Goal: Check status: Verify the current state of an ongoing process or item

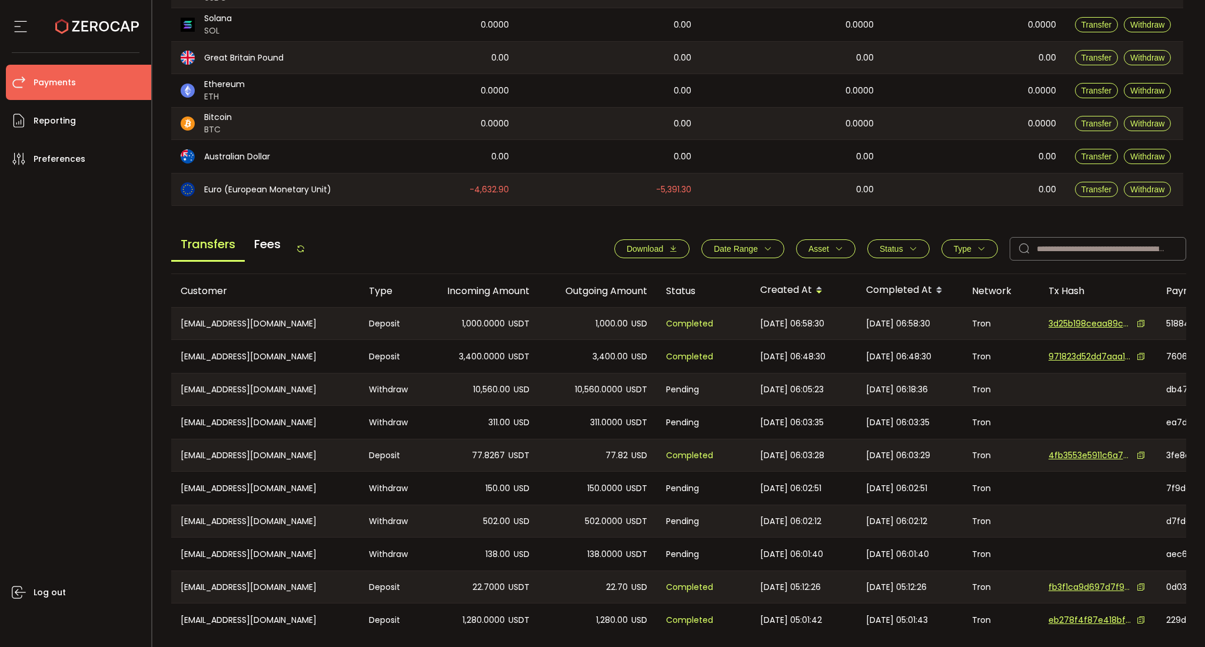
scroll to position [307, 0]
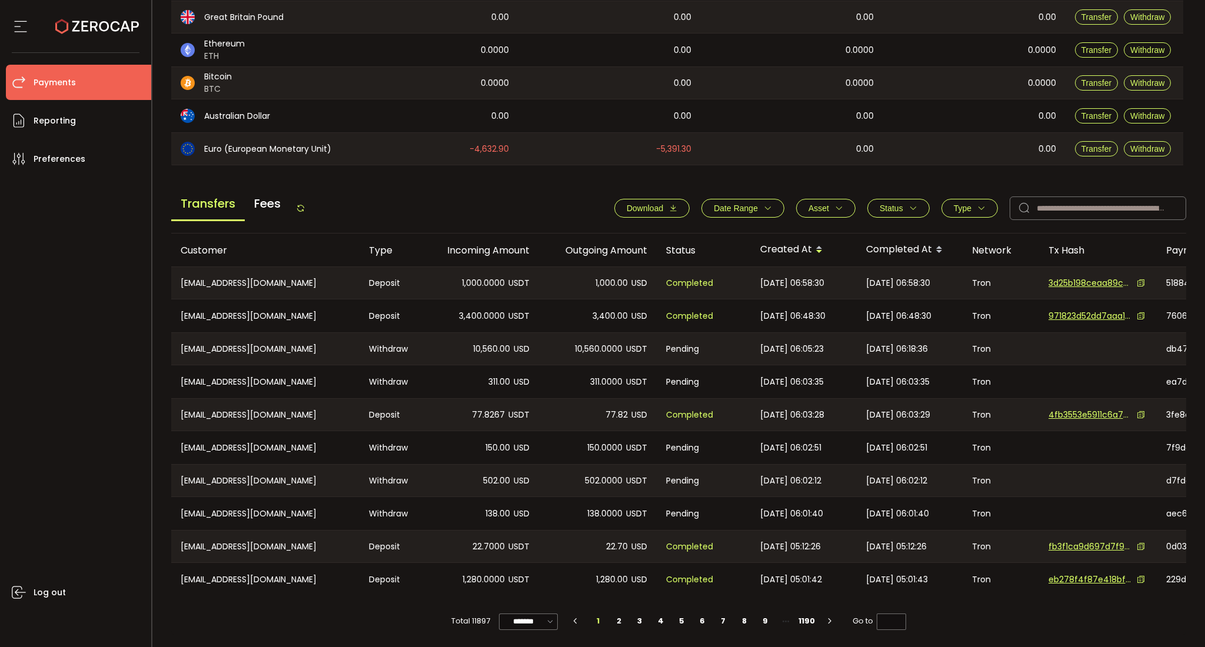
click at [903, 199] on button "Type" at bounding box center [969, 208] width 56 height 19
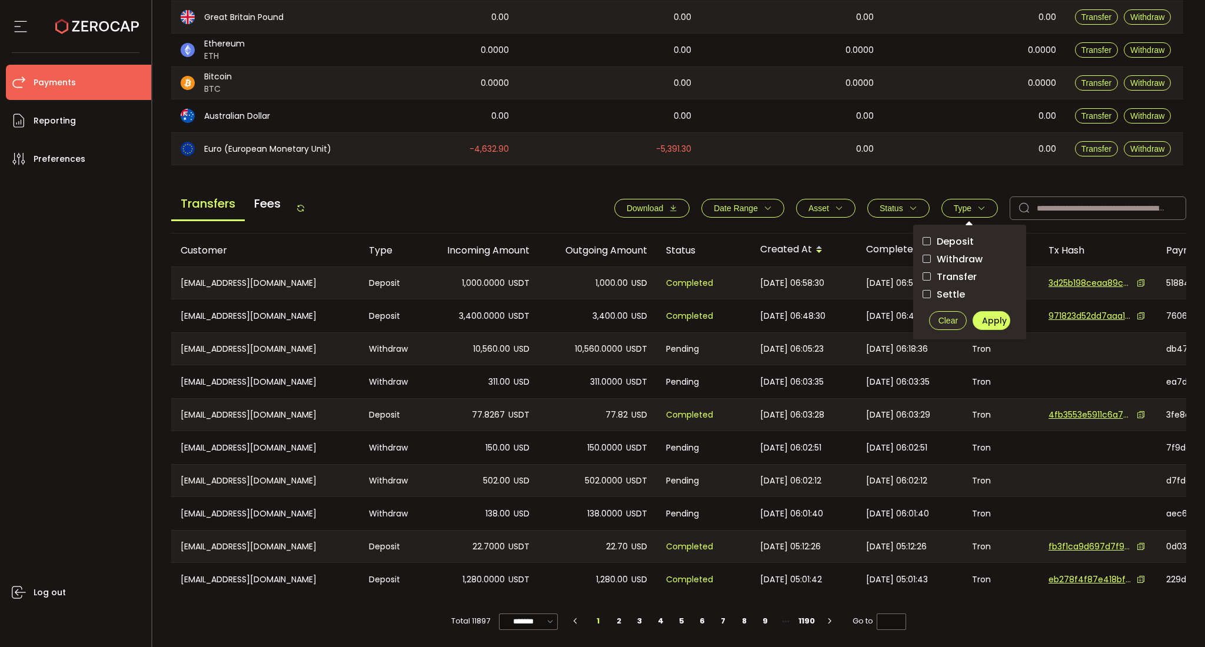
click at [891, 204] on span "Status" at bounding box center [892, 208] width 24 height 9
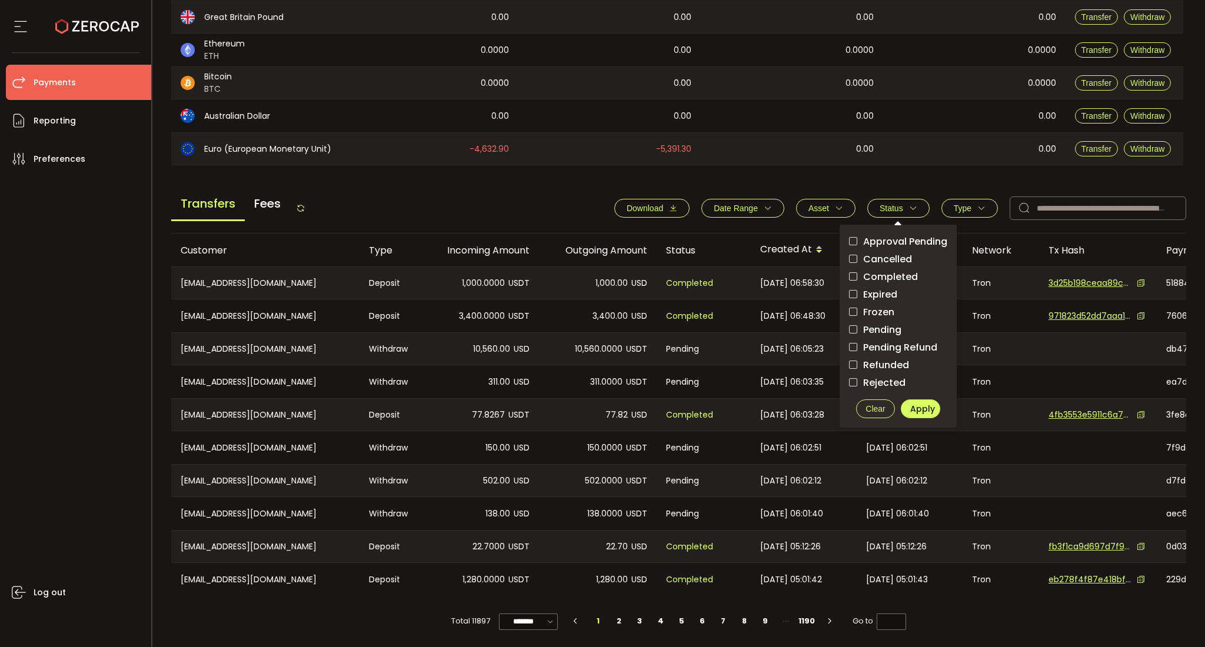
click at [903, 209] on button "Type" at bounding box center [969, 208] width 56 height 19
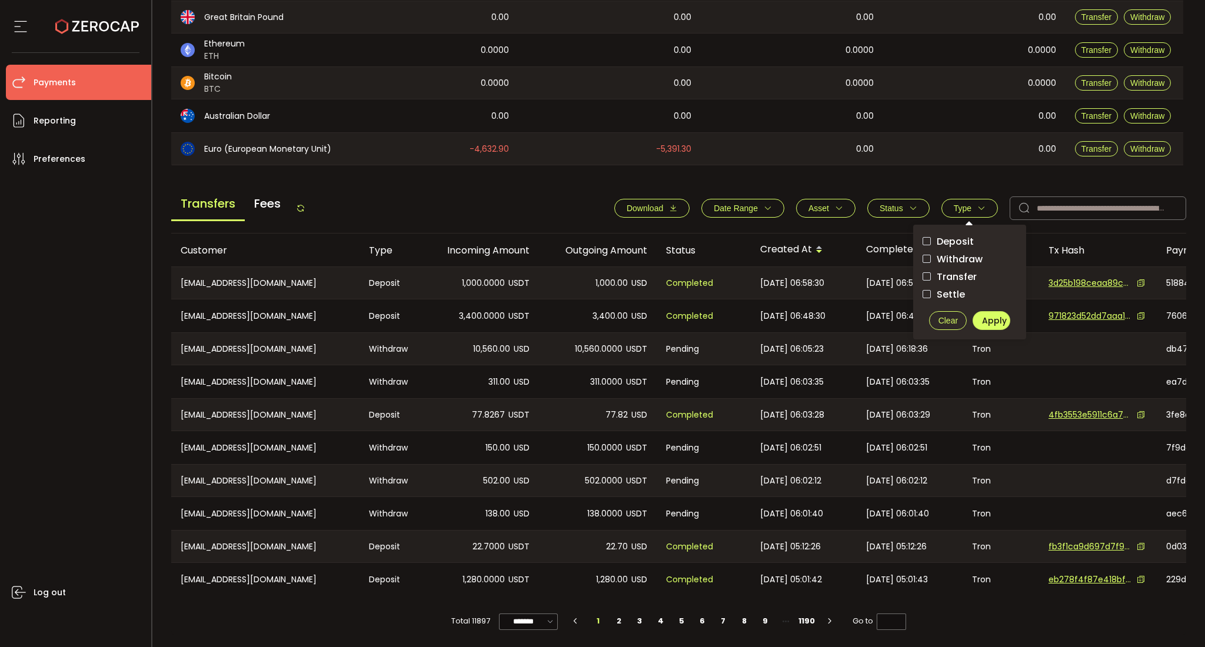
click at [903, 254] on span "Withdraw" at bounding box center [957, 259] width 52 height 11
click at [903, 322] on span "Apply" at bounding box center [994, 321] width 25 height 12
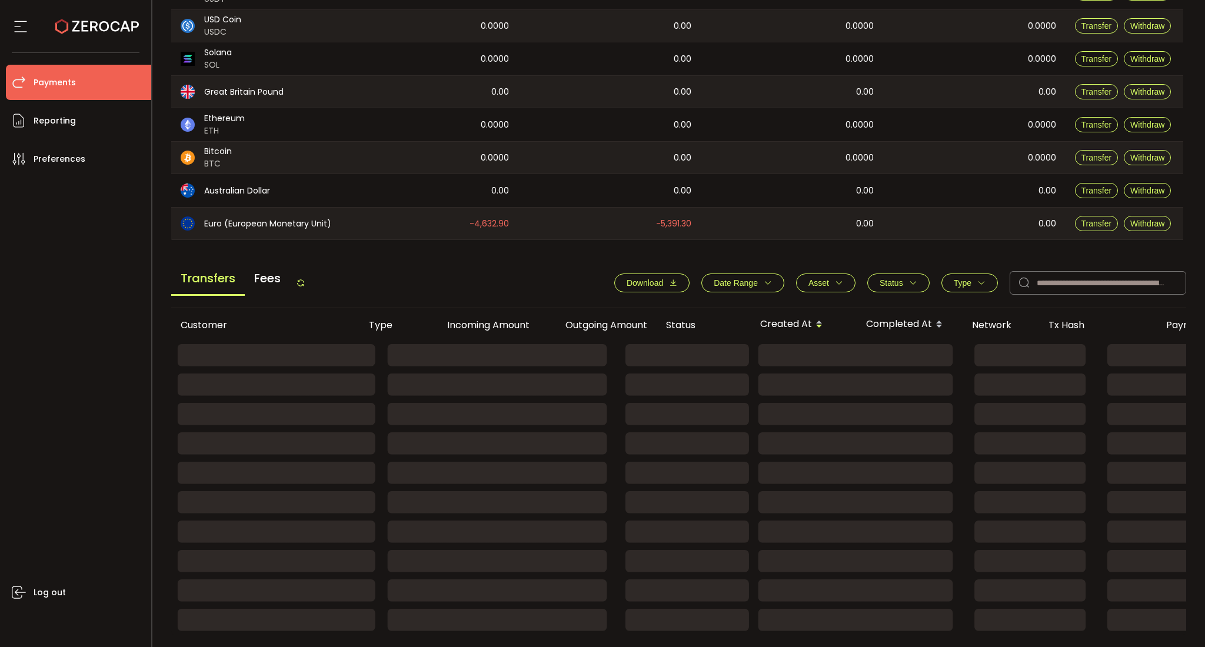
scroll to position [232, 0]
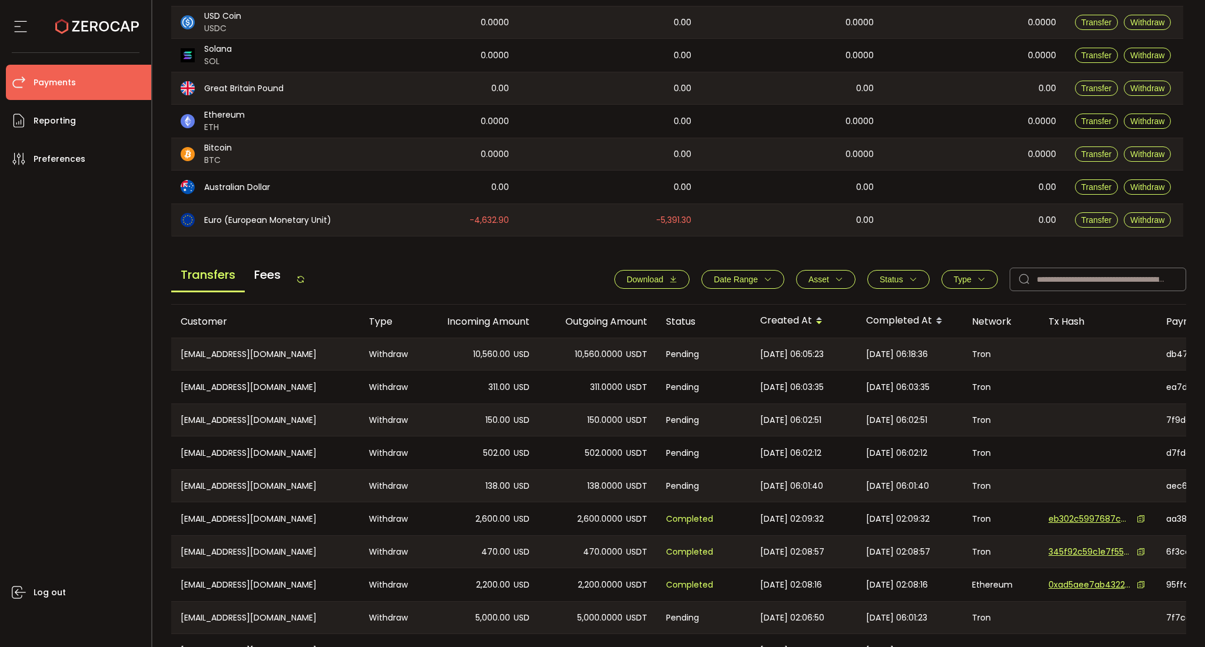
click at [903, 282] on span "Status" at bounding box center [899, 279] width 38 height 9
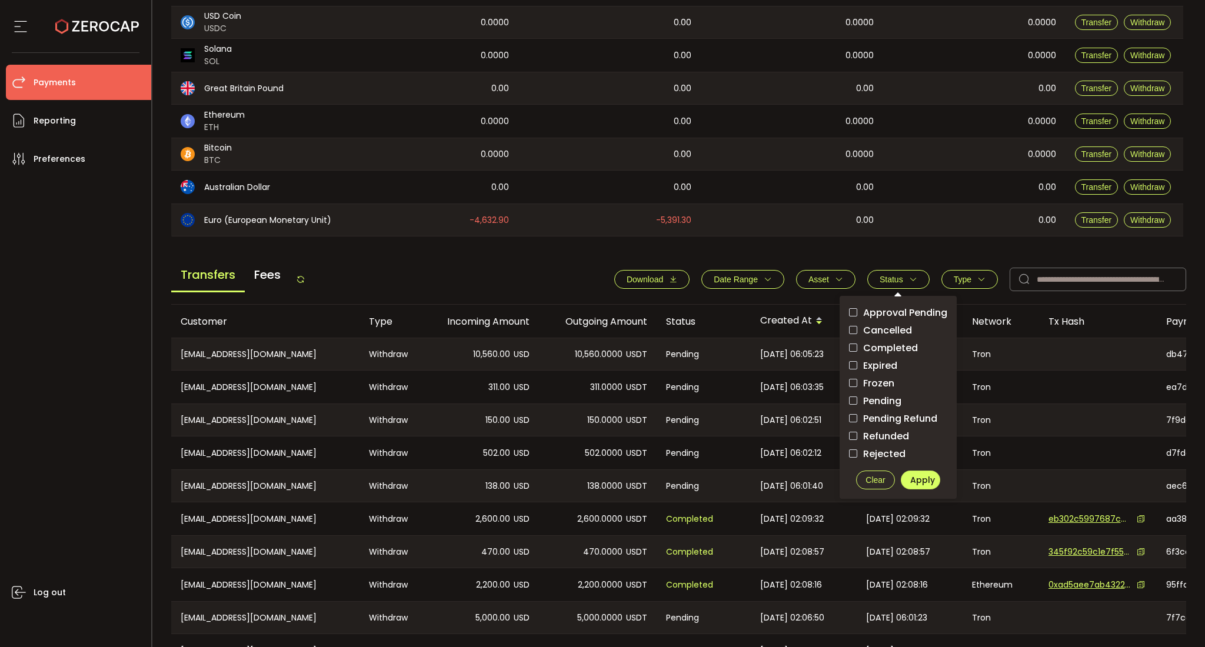
click at [880, 395] on span "Pending" at bounding box center [879, 400] width 44 height 11
click at [903, 305] on label "Approval Pending" at bounding box center [898, 312] width 98 height 15
click at [903, 465] on span "Apply" at bounding box center [922, 480] width 25 height 12
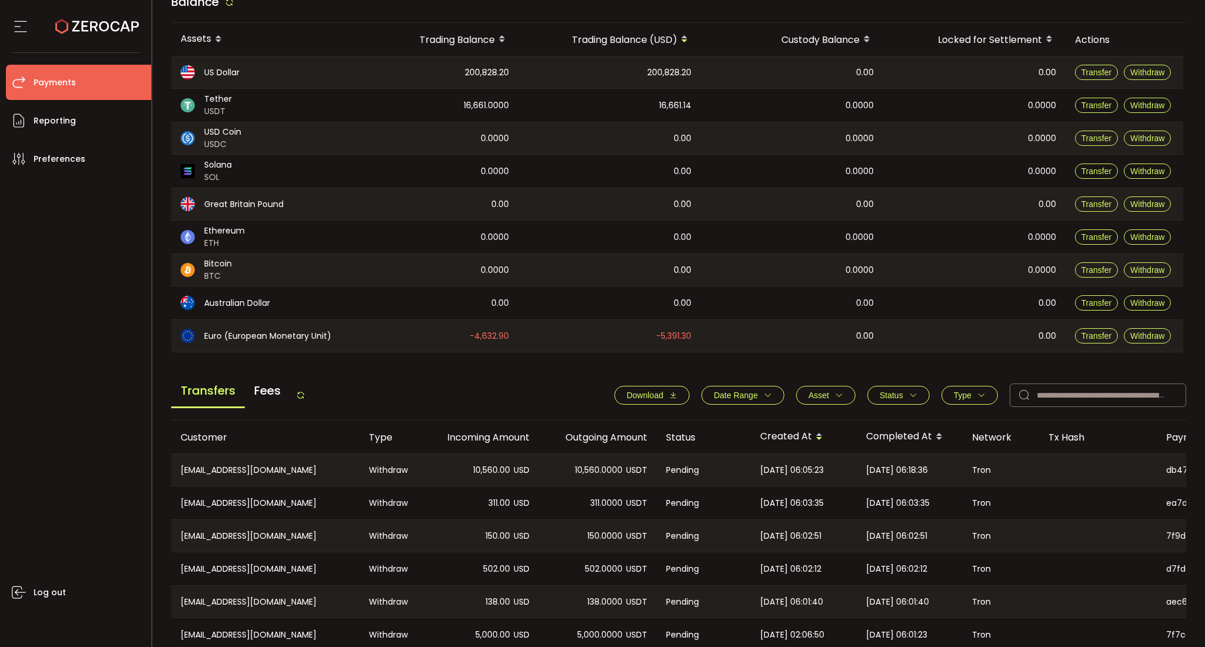
scroll to position [175, 0]
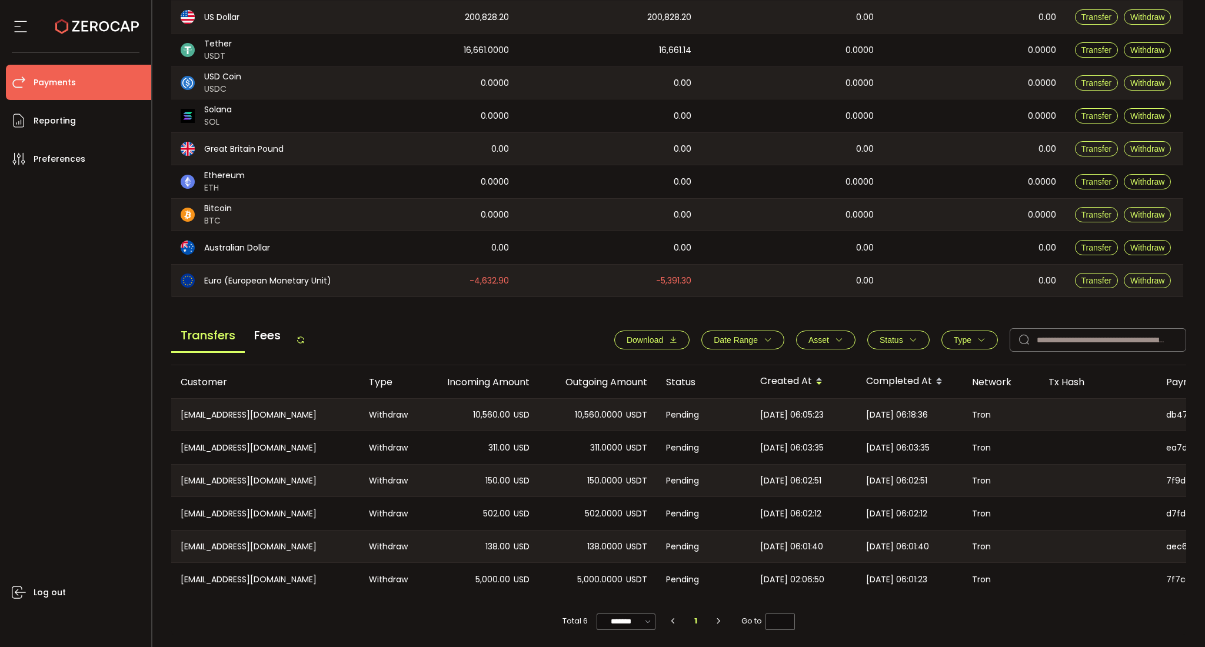
click at [897, 338] on span "Status" at bounding box center [892, 339] width 24 height 9
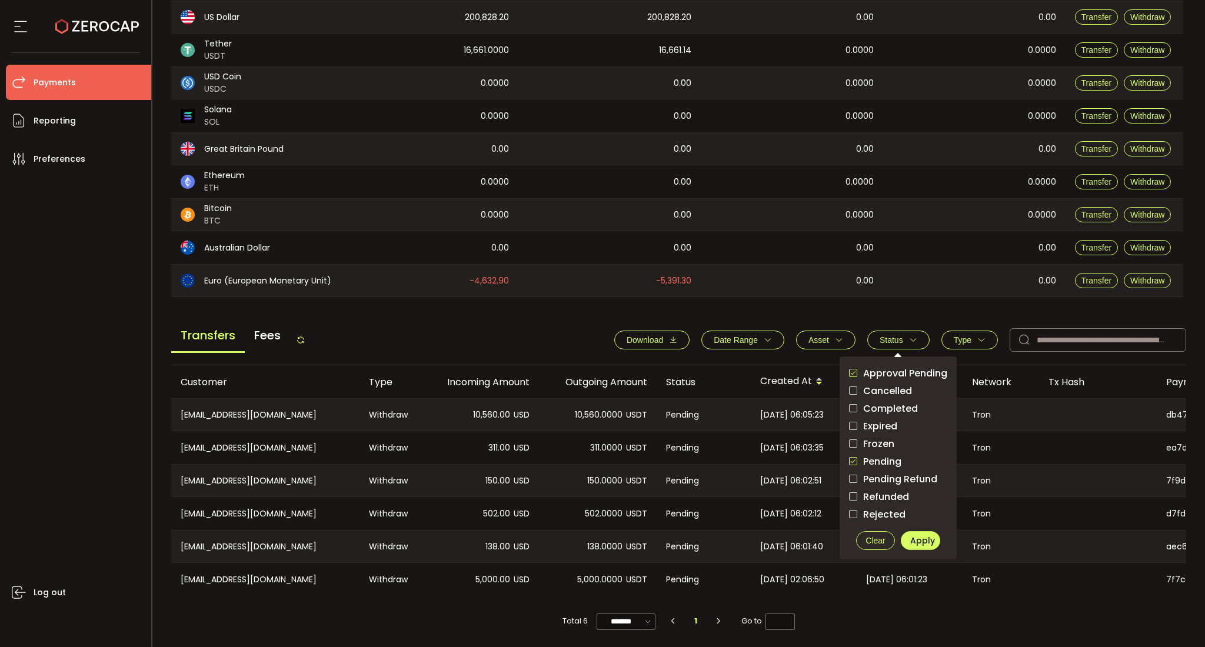
click at [877, 403] on span "Completed" at bounding box center [887, 408] width 61 height 11
click at [867, 361] on div "Approval Pending Cancelled Completed Expired Frozen Pending Pending Refund Refu…" at bounding box center [898, 458] width 117 height 203
click at [864, 456] on span "Pending" at bounding box center [879, 461] width 44 height 11
click at [879, 369] on span "Approval Pending" at bounding box center [902, 373] width 90 height 11
click at [903, 465] on span "Apply" at bounding box center [922, 541] width 25 height 12
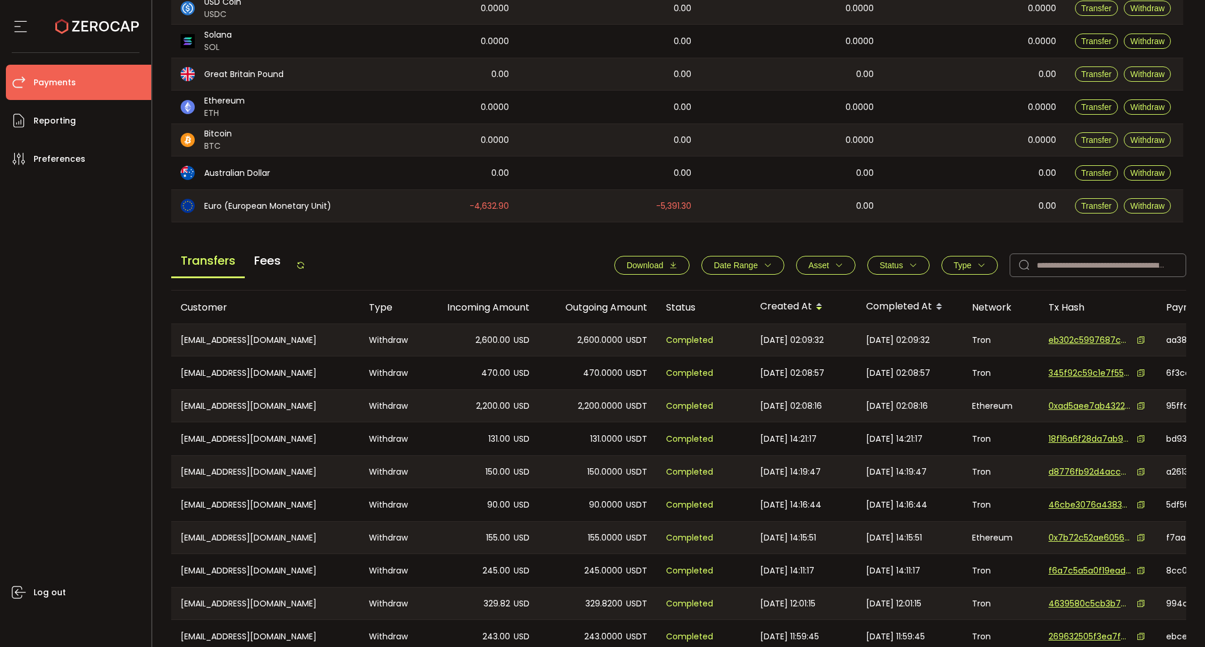
scroll to position [307, 0]
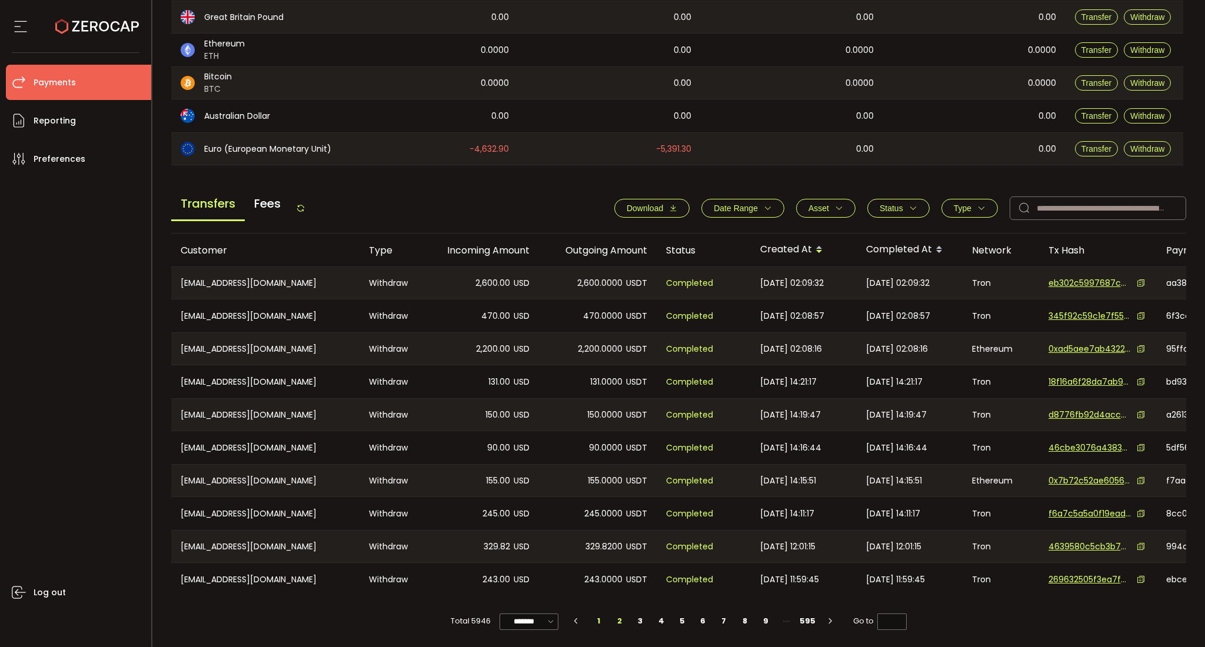
click at [615, 465] on li "2" at bounding box center [619, 621] width 21 height 16
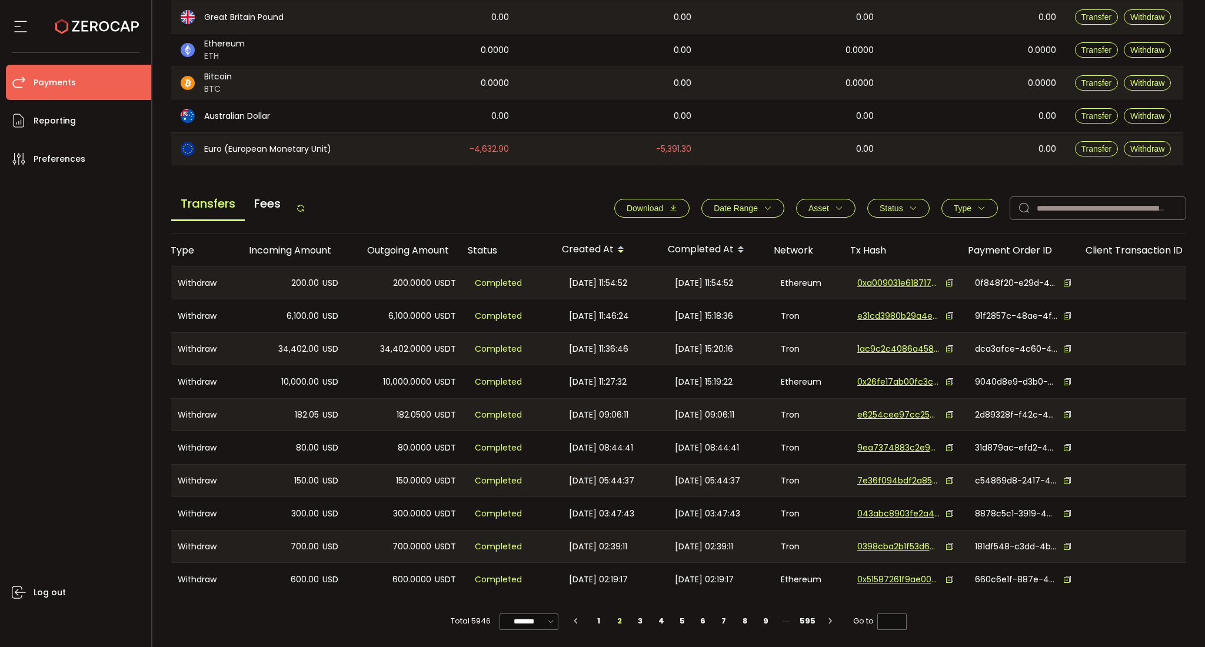
scroll to position [0, 0]
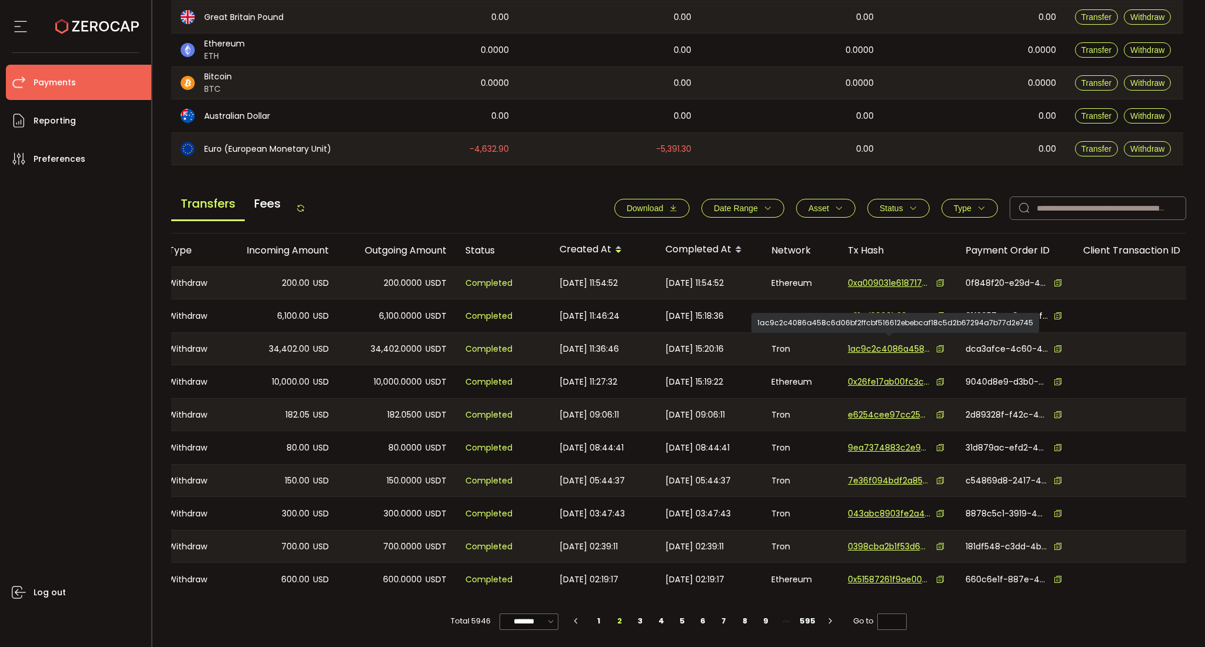
click at [887, 345] on span "1ac9c2c4086a458c6d06bf2ffcbf516612ebebcaf18c5d2b67294a7b77d2e745" at bounding box center [889, 349] width 82 height 12
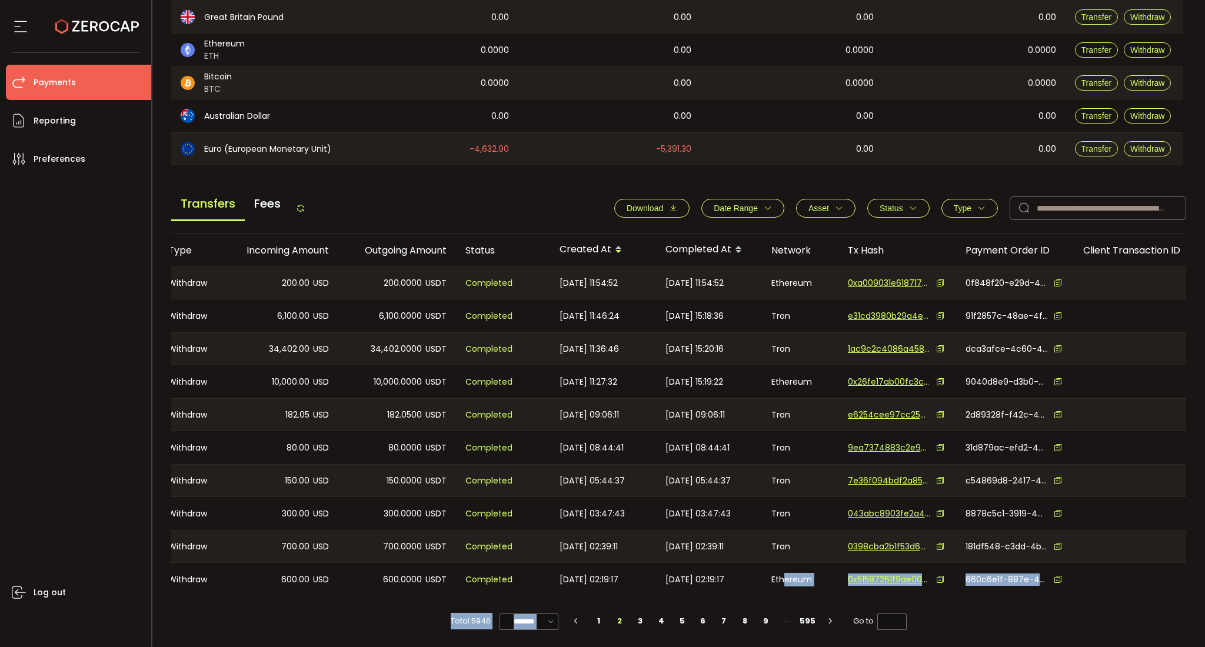
drag, startPoint x: 781, startPoint y: 592, endPoint x: 675, endPoint y: 597, distance: 106.0
click at [675, 465] on div "Customer Type Incoming Amount Outgoing Amount Status Created At Completed At Ne…" at bounding box center [678, 435] width 1015 height 402
